Goal: Information Seeking & Learning: Learn about a topic

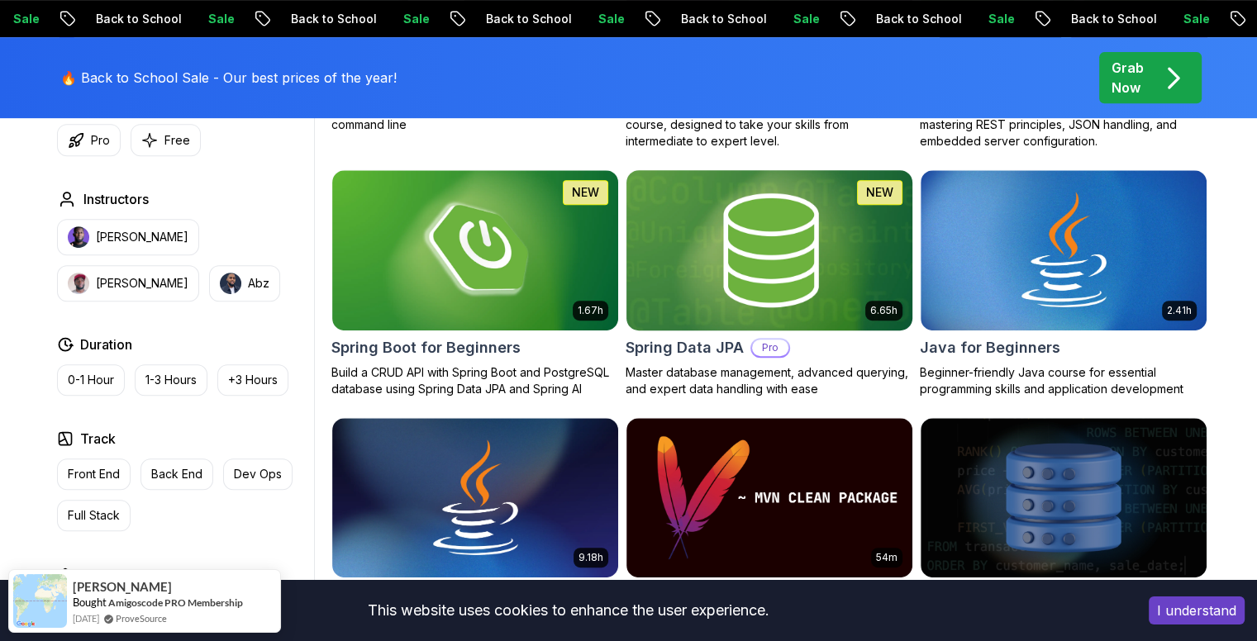
scroll to position [661, 0]
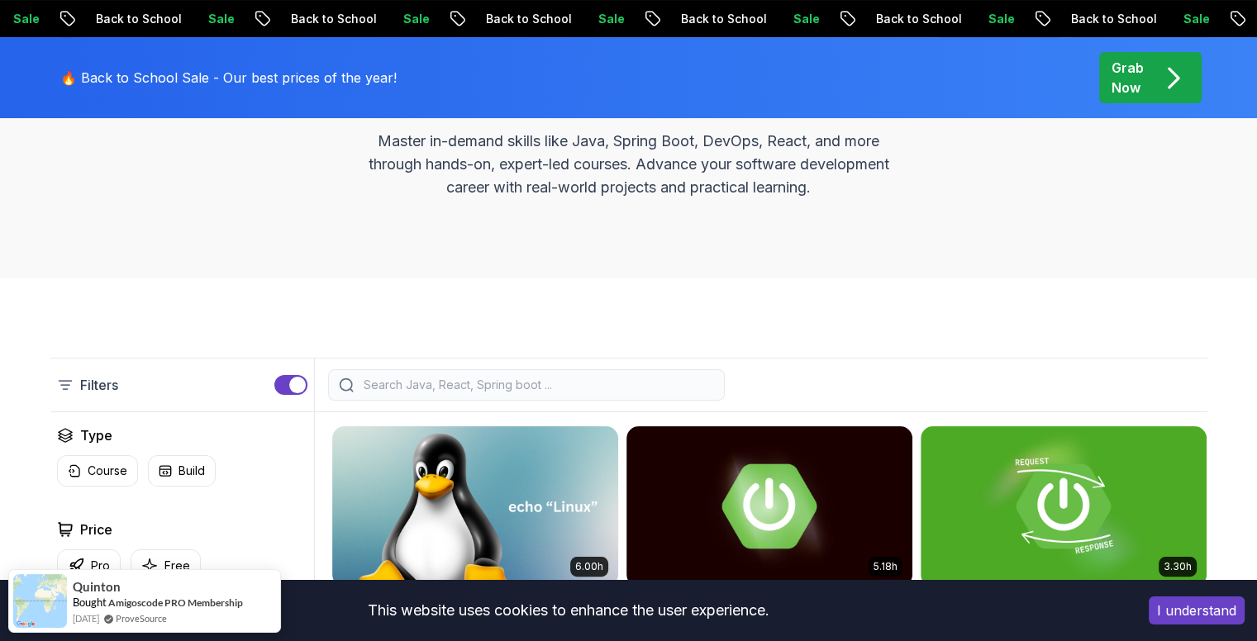
scroll to position [165, 0]
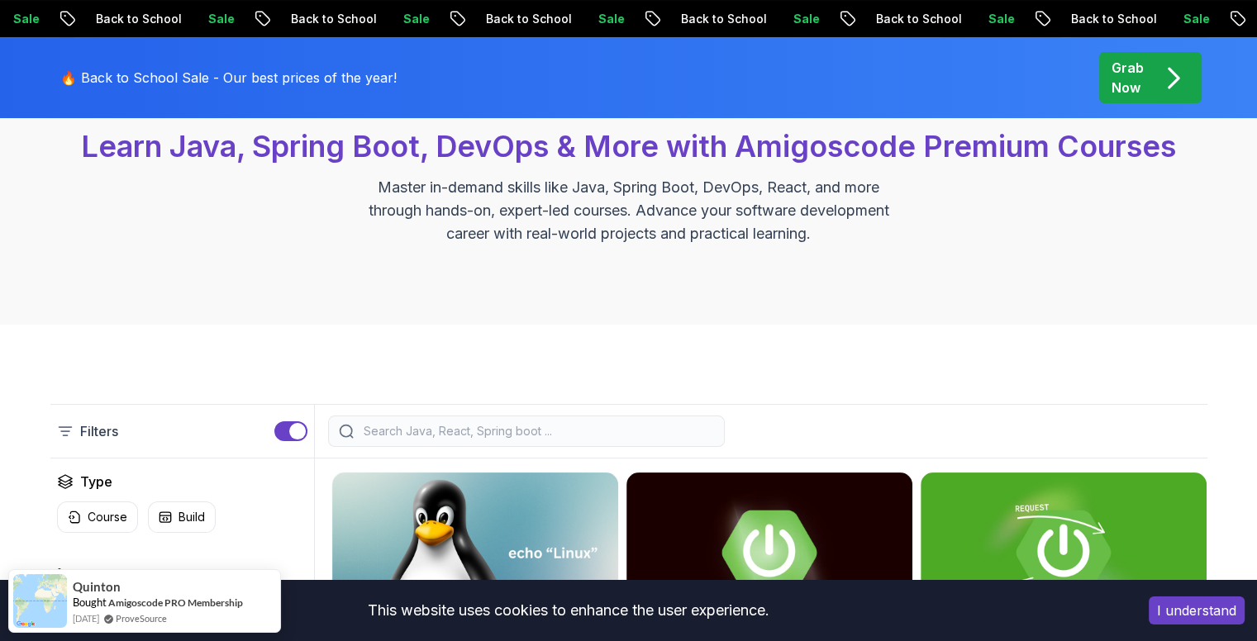
click at [575, 433] on input "search" at bounding box center [537, 431] width 354 height 17
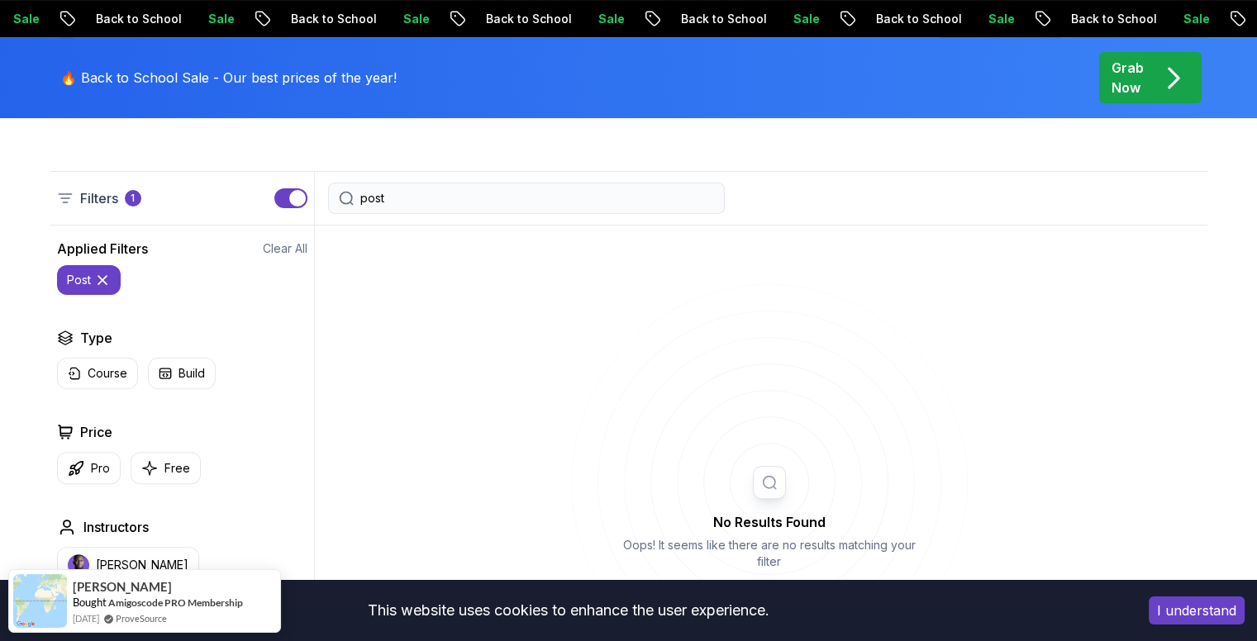
scroll to position [413, 0]
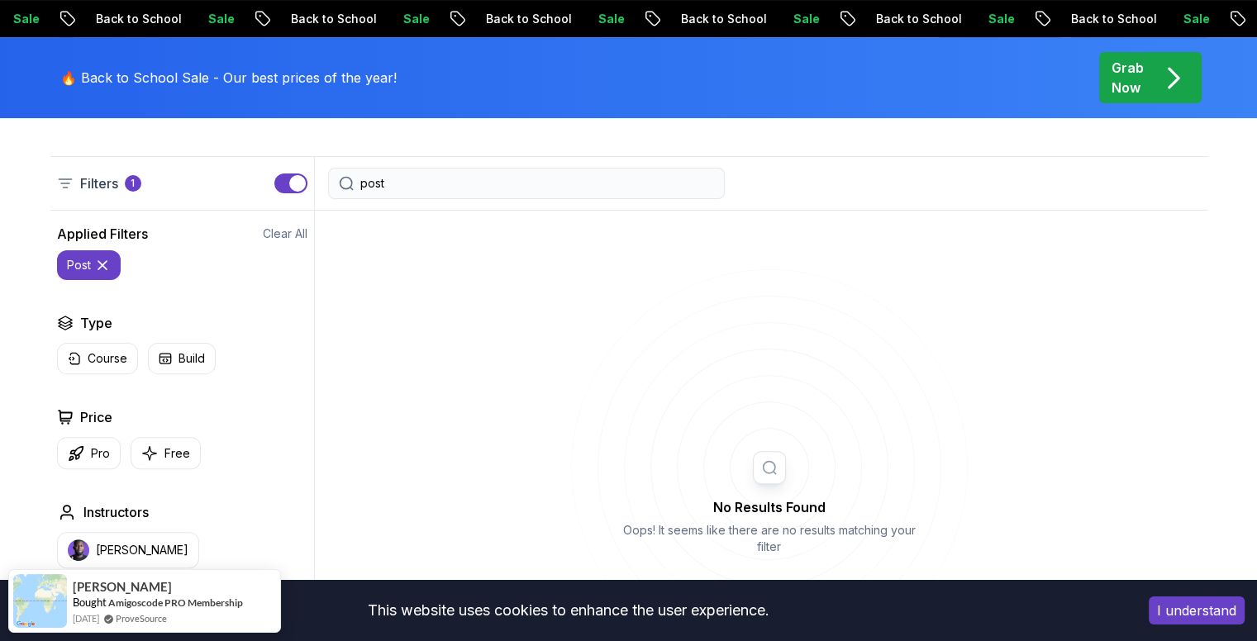
click at [505, 186] on input "post" at bounding box center [537, 183] width 354 height 17
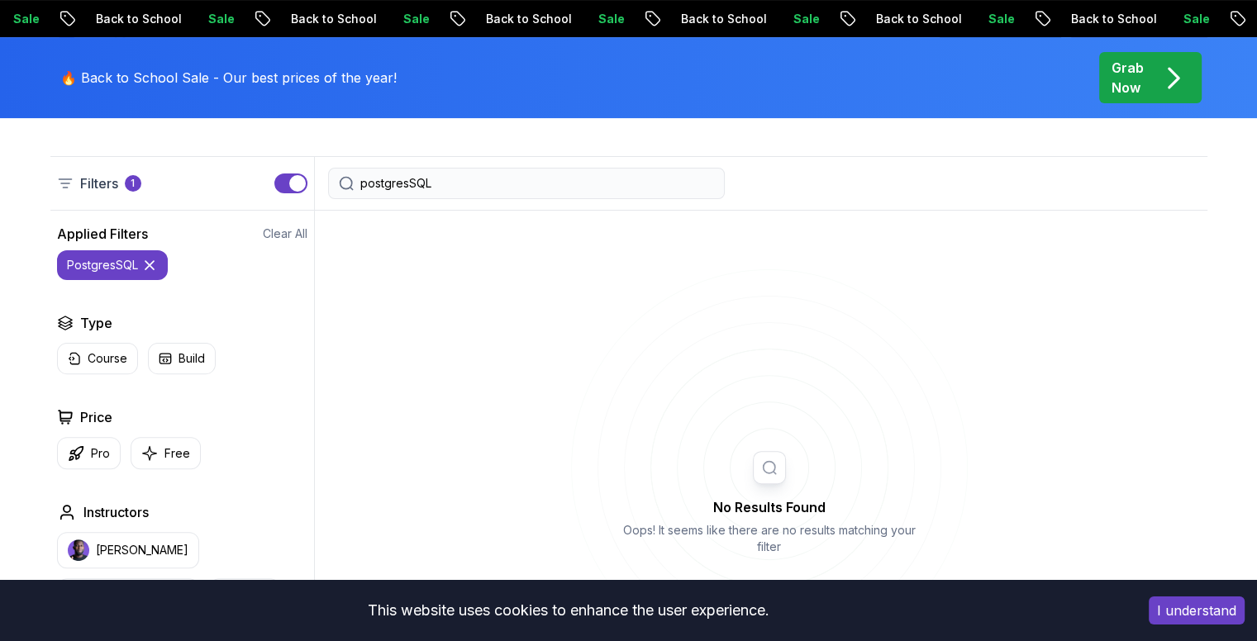
type input "postgresSQL"
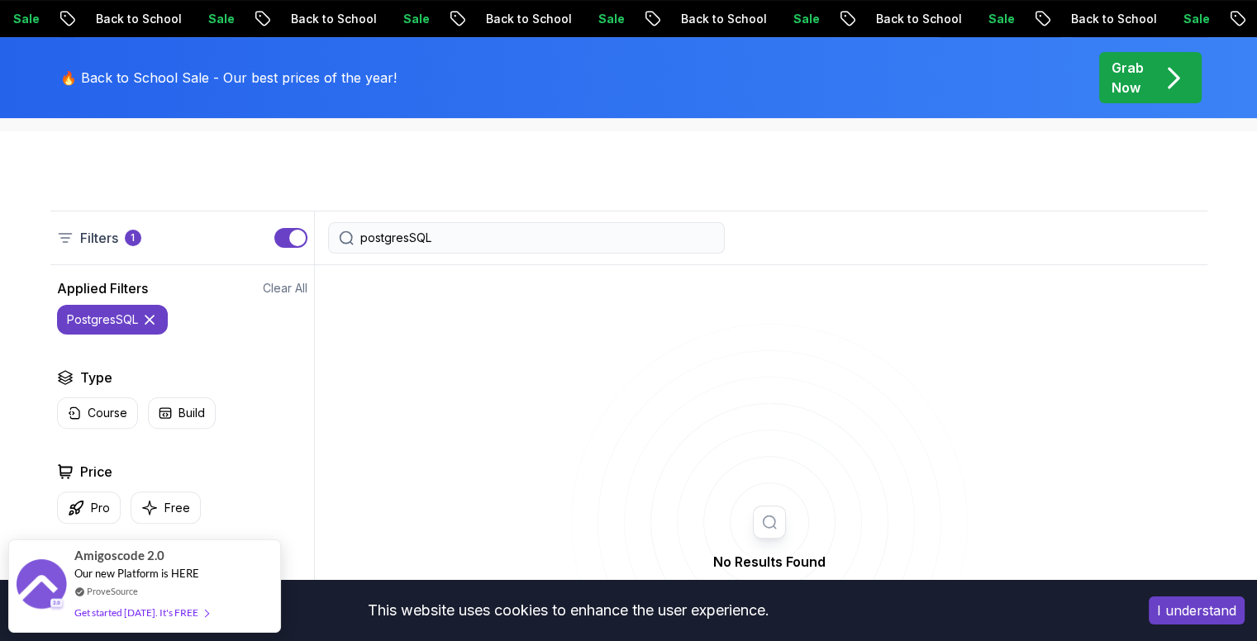
scroll to position [331, 0]
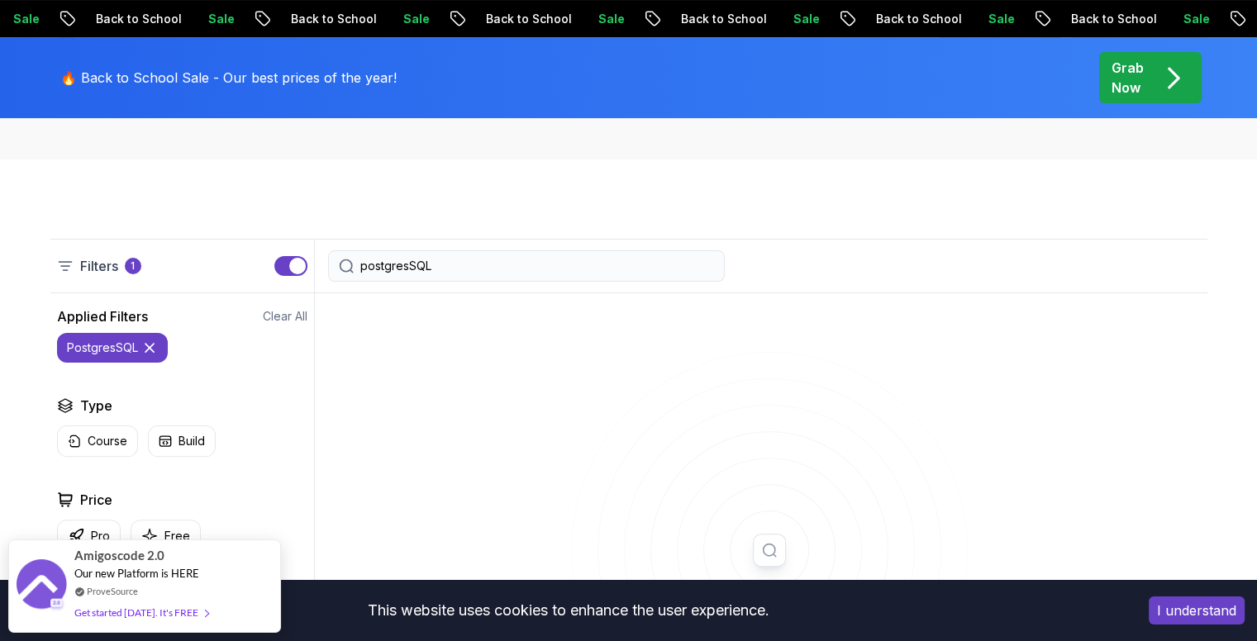
drag, startPoint x: 463, startPoint y: 269, endPoint x: 271, endPoint y: 260, distance: 191.9
click at [271, 260] on div "Filters 1 postgresSQL" at bounding box center [628, 266] width 1157 height 55
